Goal: Navigation & Orientation: Find specific page/section

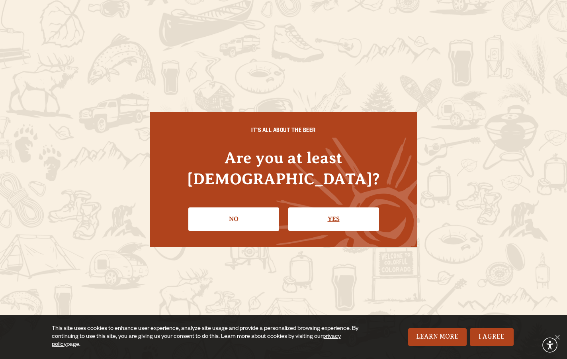
click at [347, 212] on link "Yes" at bounding box center [334, 218] width 91 height 23
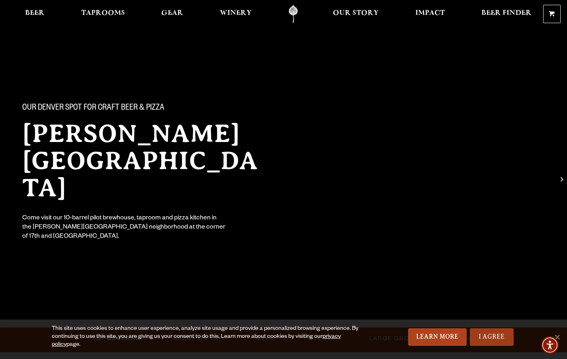
click at [504, 343] on link "I Agree" at bounding box center [492, 337] width 44 height 18
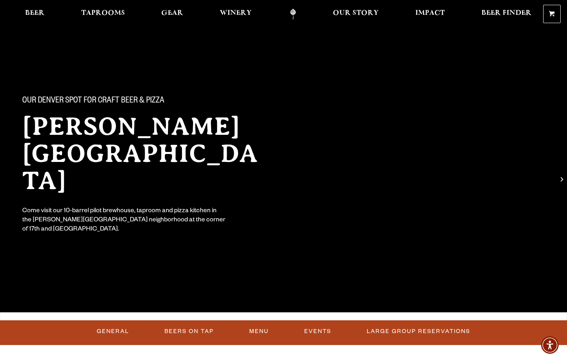
scroll to position [7, 0]
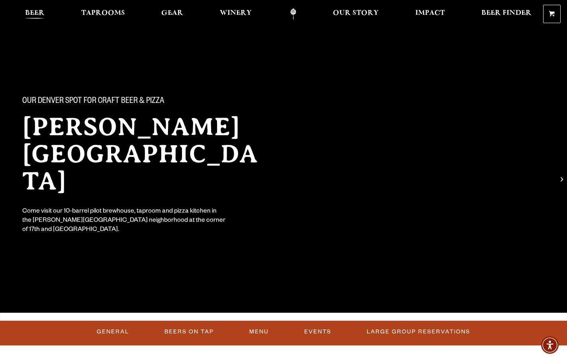
click at [42, 13] on span "Beer" at bounding box center [35, 13] width 20 height 6
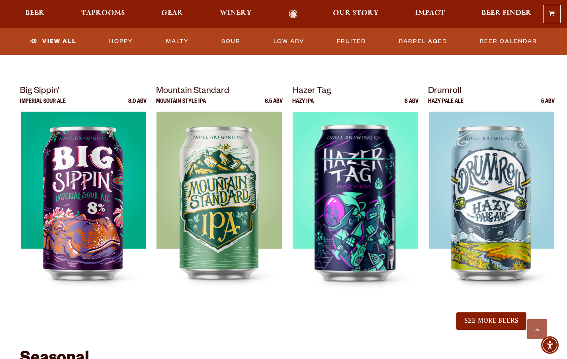
scroll to position [808, 0]
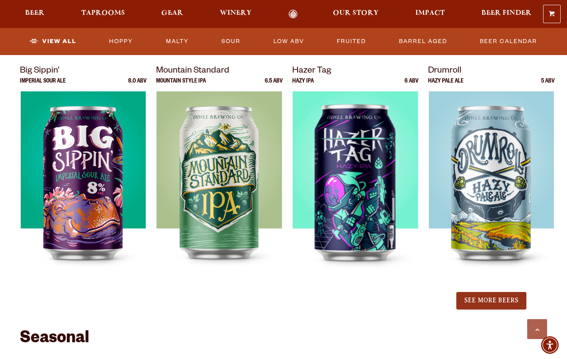
click at [505, 298] on button "See More Beers" at bounding box center [492, 301] width 70 height 18
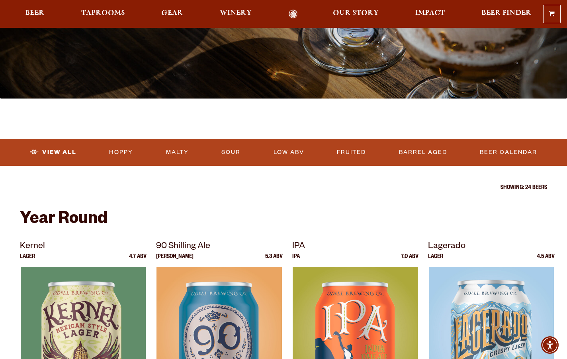
scroll to position [158, 0]
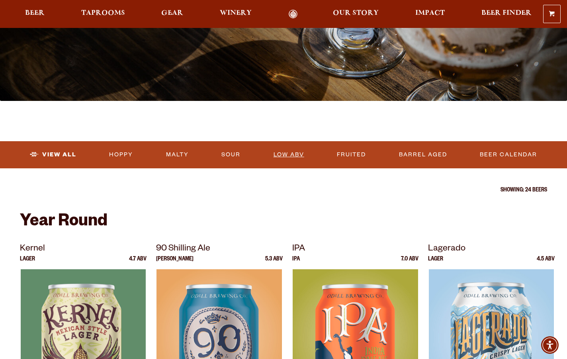
click at [303, 158] on link "Low ABV" at bounding box center [289, 154] width 37 height 18
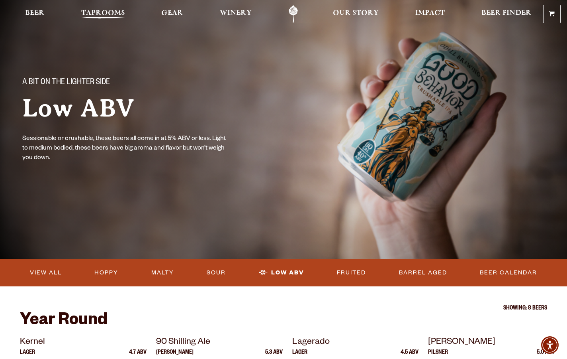
click at [102, 10] on span "Taprooms" at bounding box center [103, 13] width 44 height 6
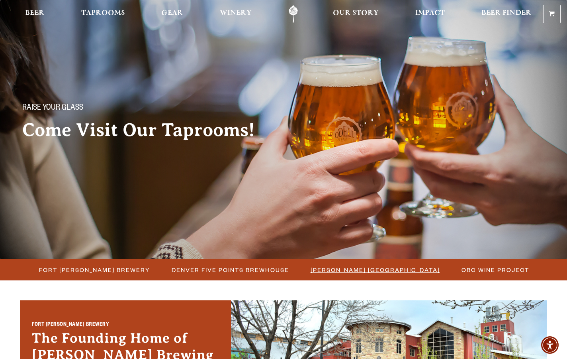
click at [361, 269] on span "[PERSON_NAME] [GEOGRAPHIC_DATA]" at bounding box center [376, 270] width 130 height 12
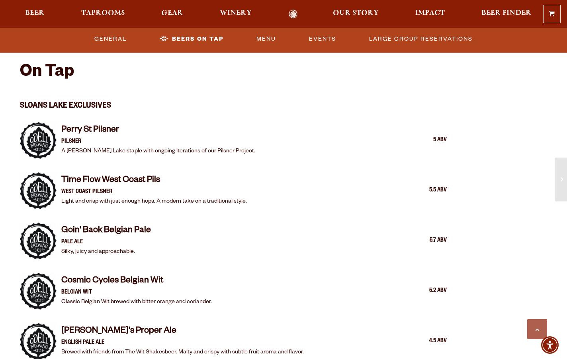
scroll to position [720, 0]
